Goal: Find specific page/section

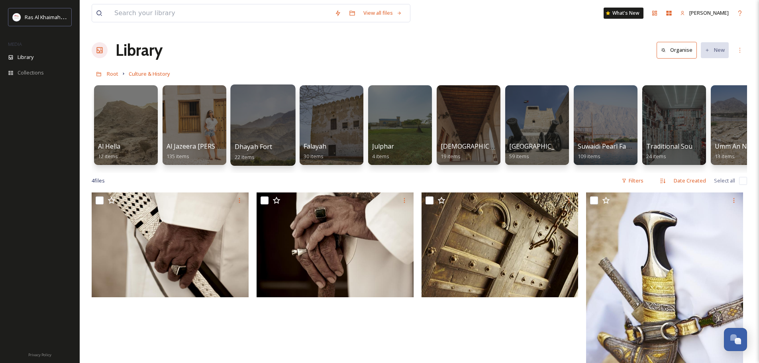
click at [249, 139] on div at bounding box center [262, 125] width 65 height 81
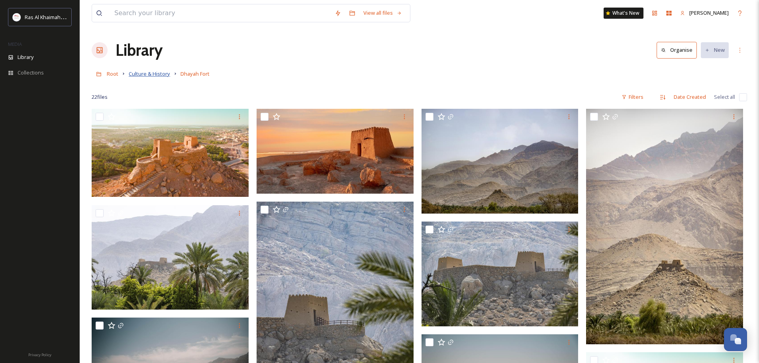
click at [147, 75] on span "Culture & History" at bounding box center [149, 73] width 41 height 7
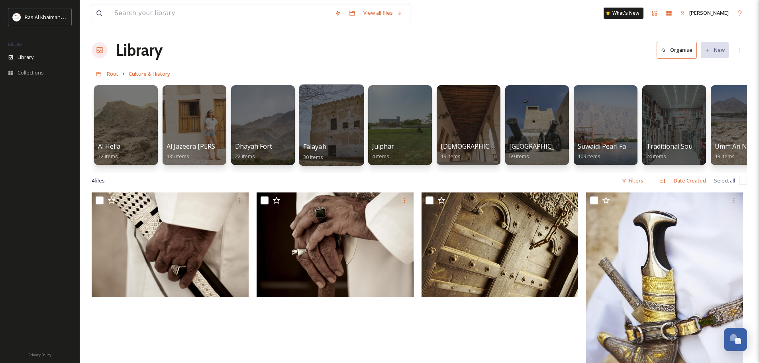
click at [360, 137] on div at bounding box center [331, 125] width 65 height 81
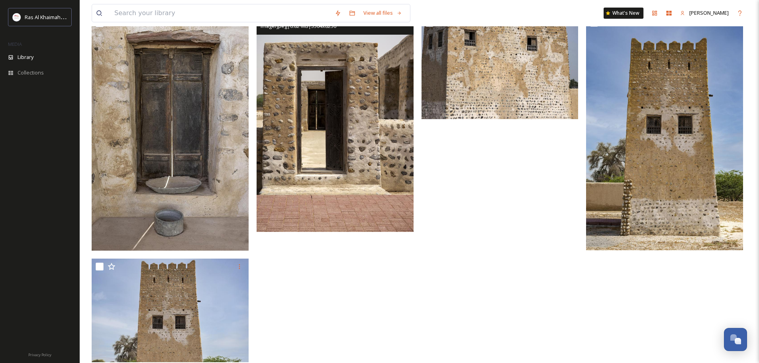
scroll to position [914, 0]
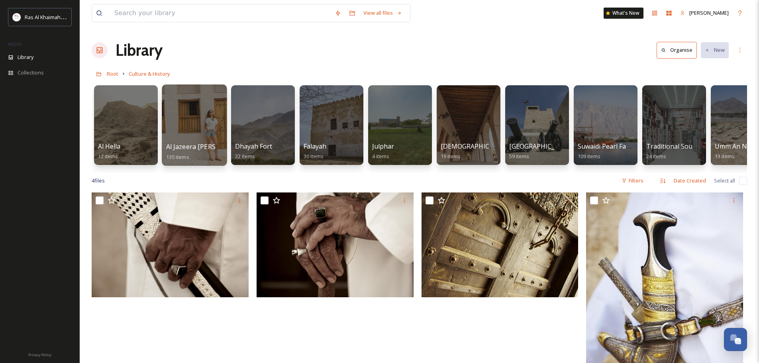
click at [201, 121] on div at bounding box center [194, 125] width 65 height 81
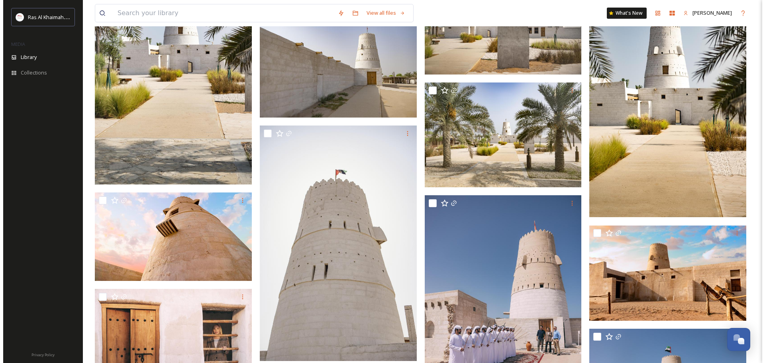
scroll to position [1673, 0]
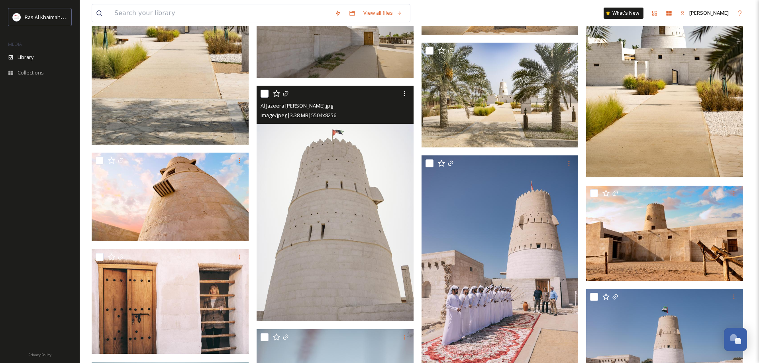
click at [321, 139] on img at bounding box center [335, 204] width 157 height 236
